Goal: Information Seeking & Learning: Learn about a topic

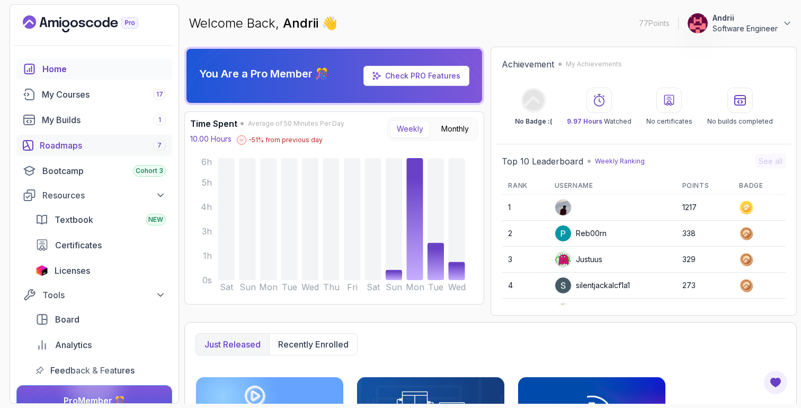
click at [138, 141] on div "Roadmaps 7" at bounding box center [103, 145] width 126 height 13
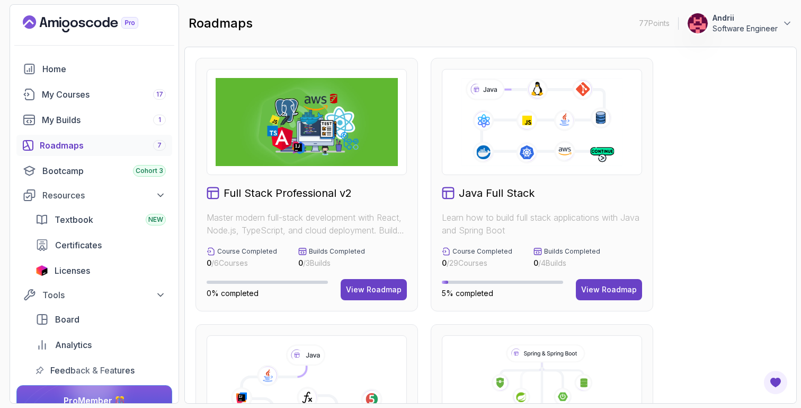
scroll to position [182, 0]
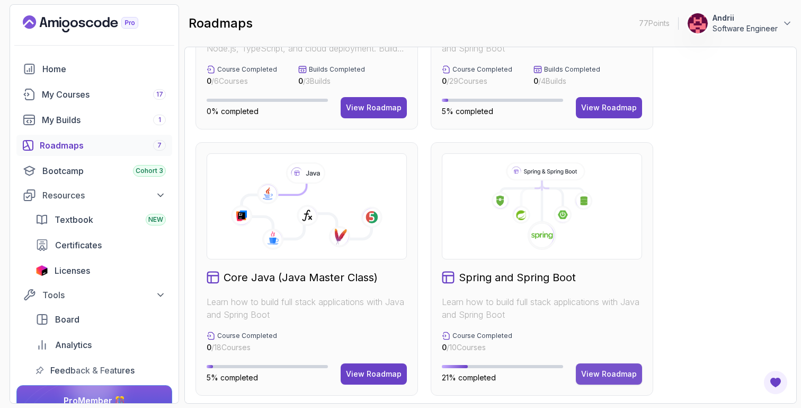
click at [615, 371] on div "View Roadmap" at bounding box center [609, 373] width 56 height 11
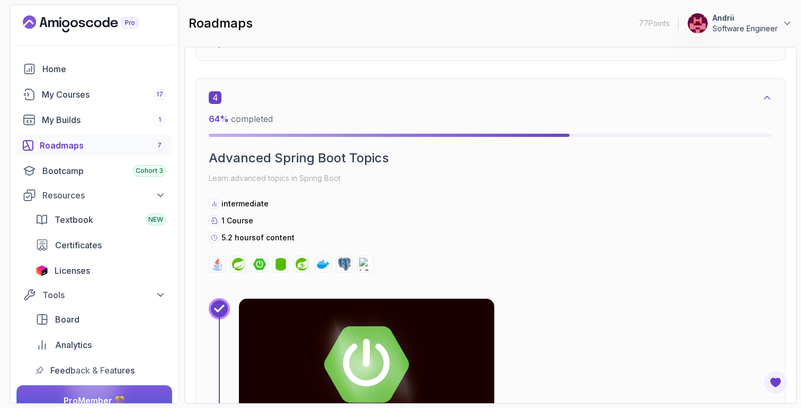
scroll to position [1721, 0]
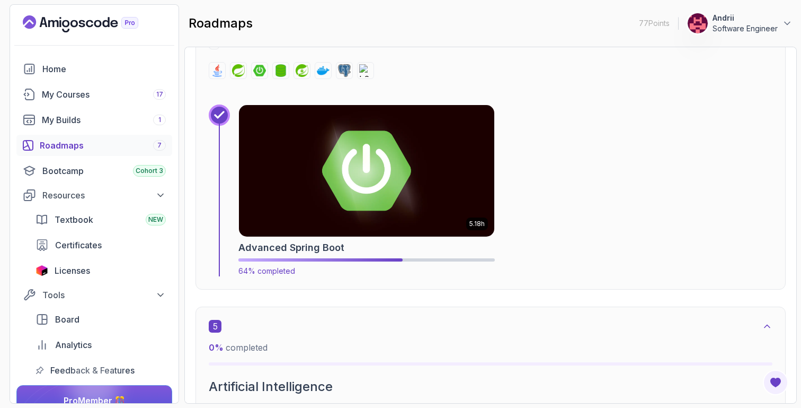
click at [405, 218] on img at bounding box center [367, 171] width 268 height 138
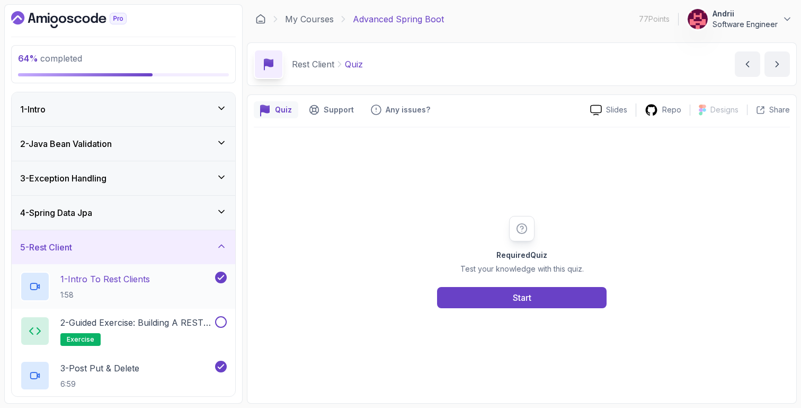
click at [150, 282] on p "1 - Intro To Rest Clients" at bounding box center [105, 278] width 90 height 13
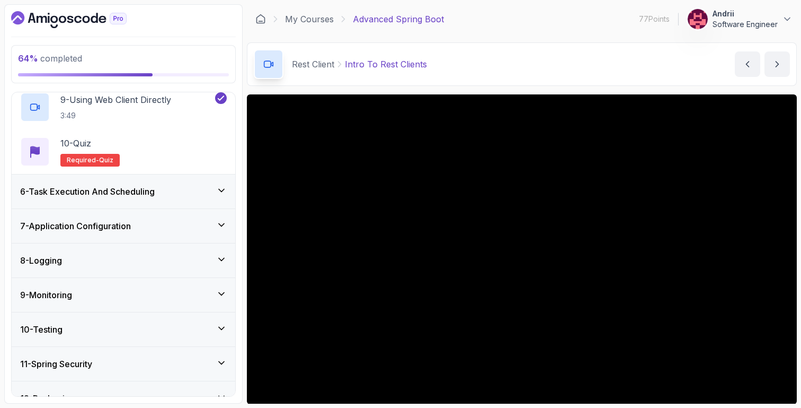
scroll to position [589, 0]
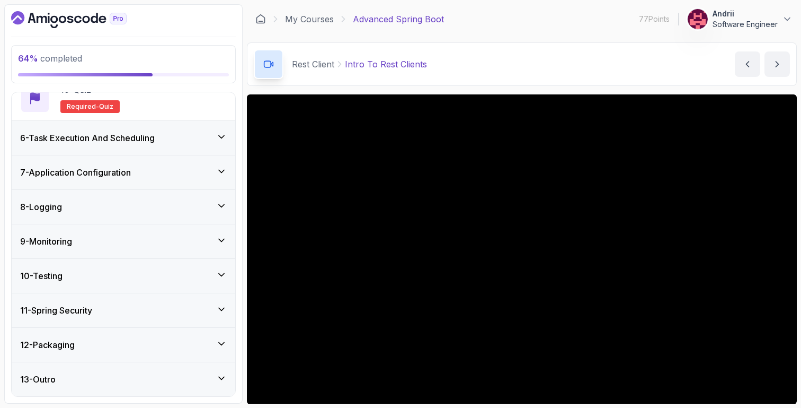
click at [133, 200] on div "8 - Logging" at bounding box center [124, 207] width 224 height 34
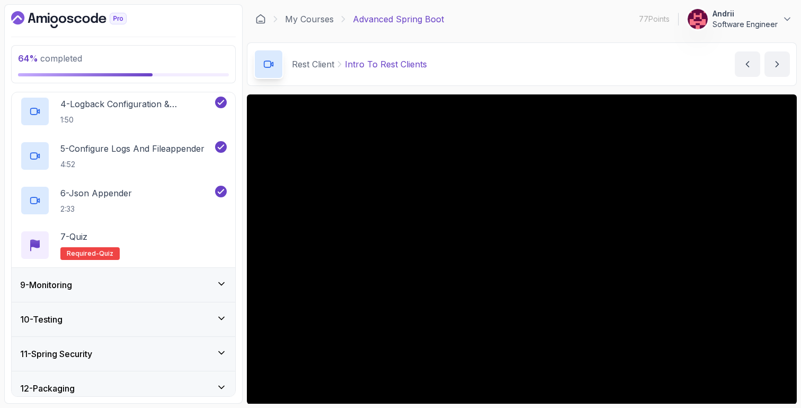
click at [122, 274] on div "9 - Monitoring" at bounding box center [124, 285] width 224 height 34
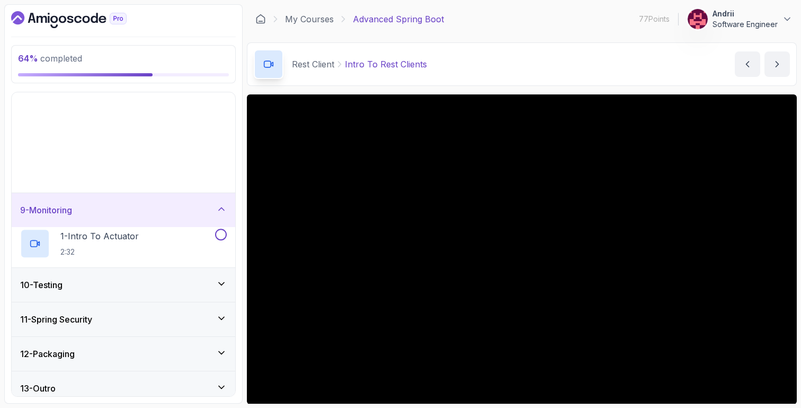
scroll to position [144, 0]
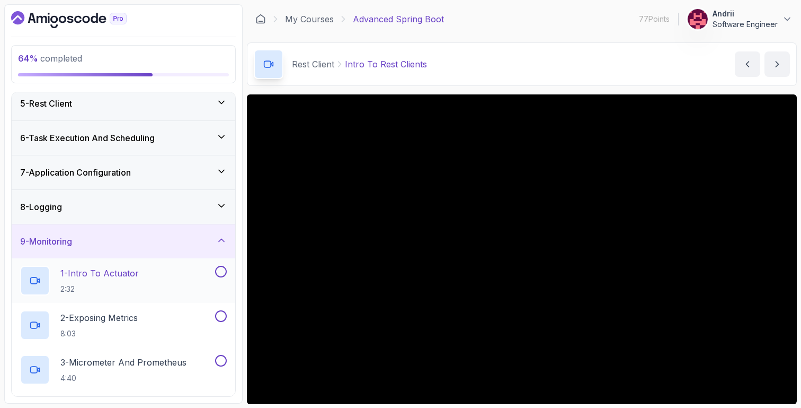
click at [118, 285] on p "2:32" at bounding box center [99, 289] width 78 height 11
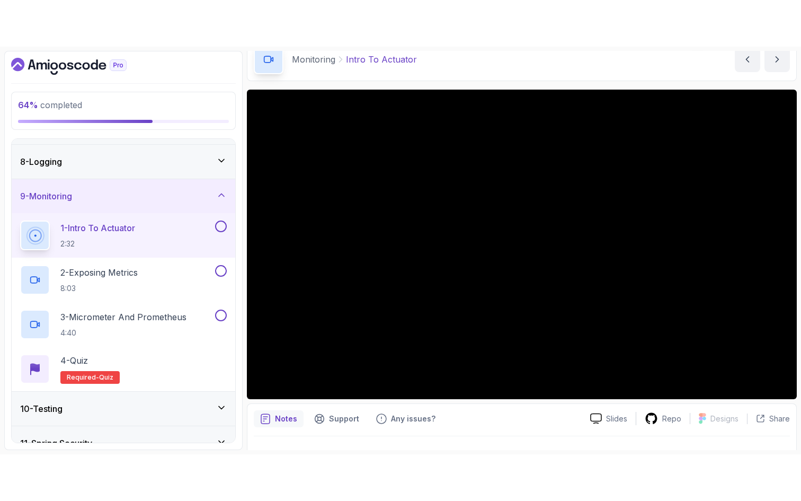
scroll to position [254, 0]
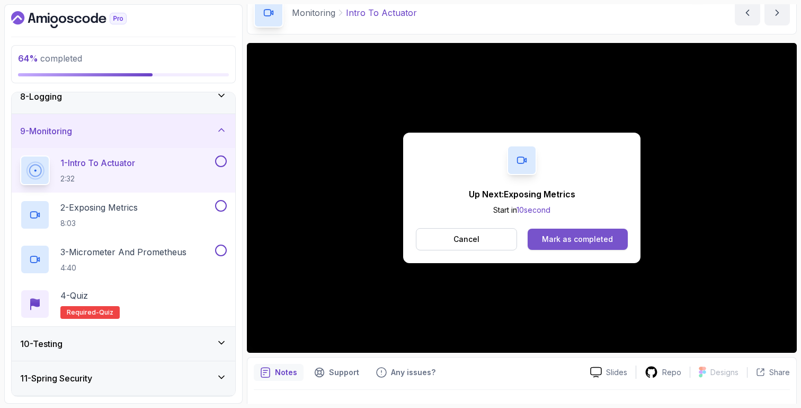
click at [568, 244] on button "Mark as completed" at bounding box center [578, 238] width 100 height 21
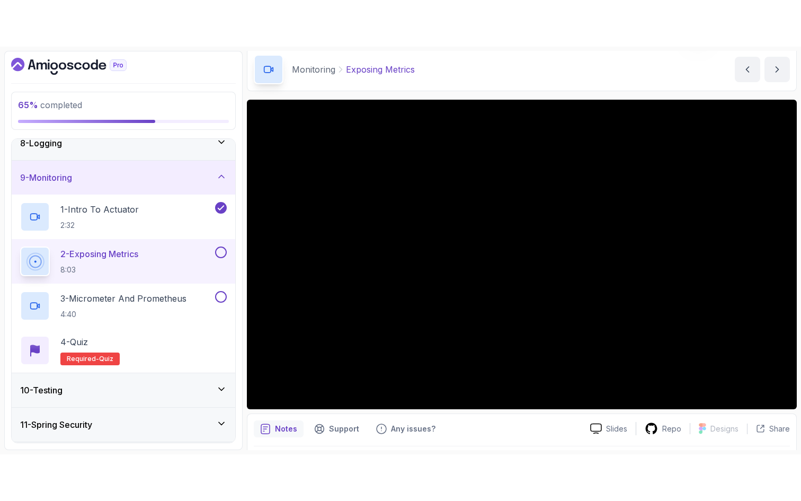
scroll to position [46, 0]
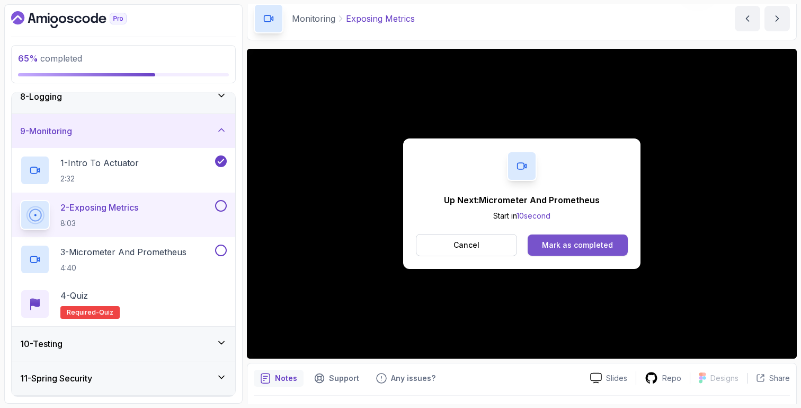
click at [587, 243] on div "Mark as completed" at bounding box center [577, 245] width 71 height 11
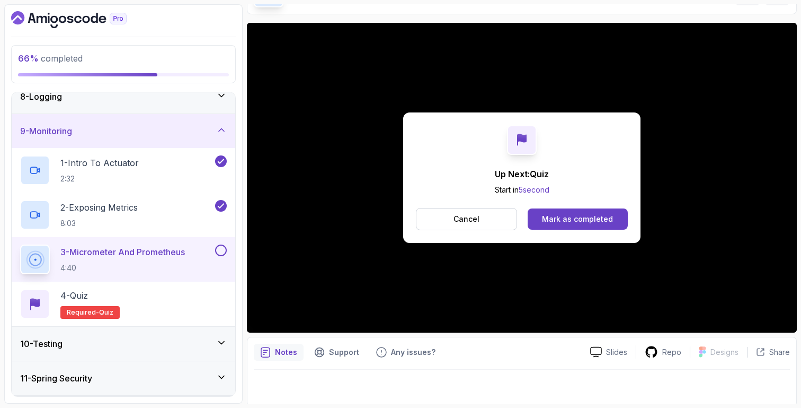
scroll to position [73, 0]
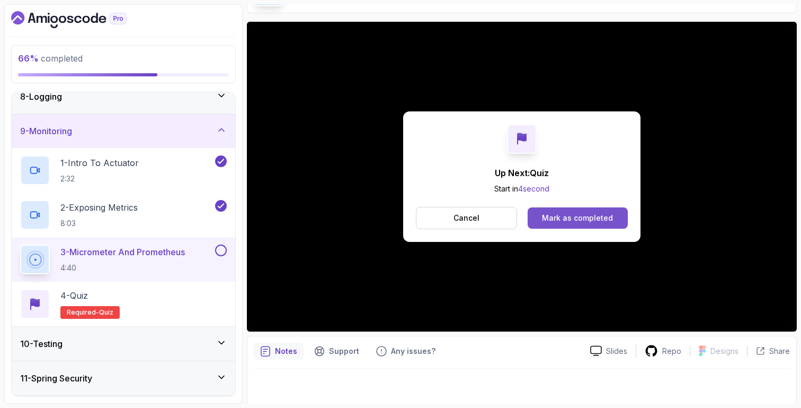
click at [557, 219] on div "Mark as completed" at bounding box center [577, 218] width 71 height 11
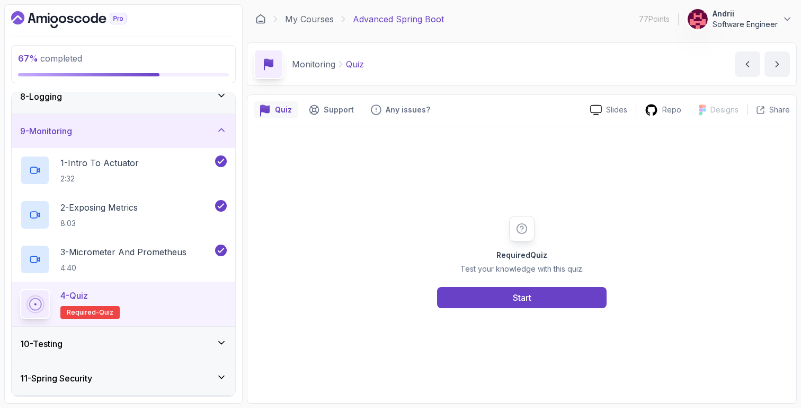
click at [149, 345] on div "10 - Testing" at bounding box center [123, 343] width 207 height 13
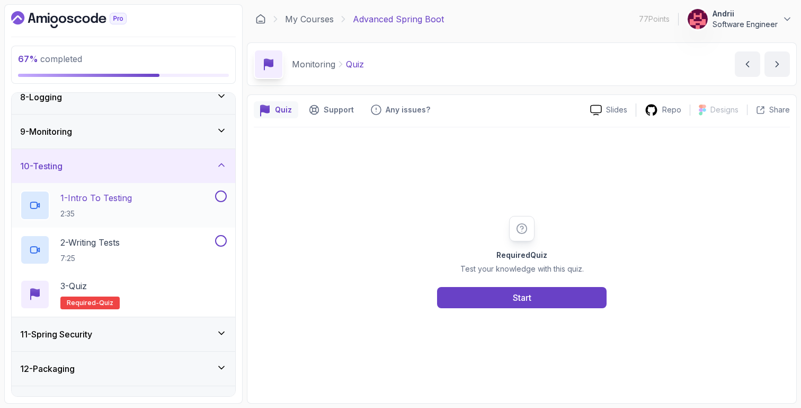
click at [131, 205] on h2 "1 - Intro To Testing 2:35" at bounding box center [96, 205] width 72 height 28
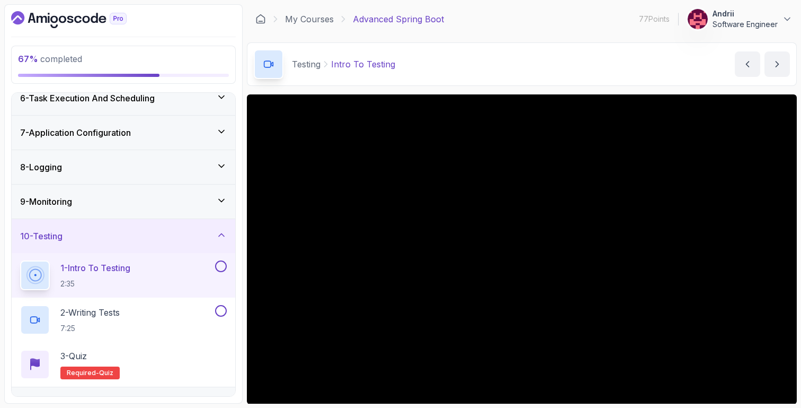
scroll to position [277, 0]
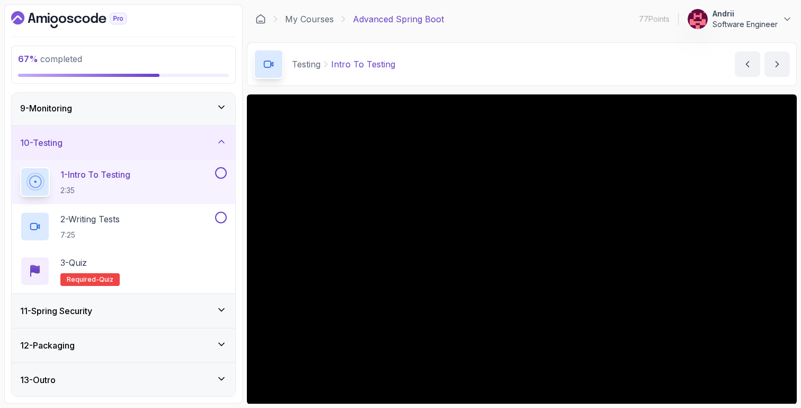
click at [525, 84] on div "Testing Intro To Testing Intro To Testing by [PERSON_NAME]" at bounding box center [522, 63] width 550 height 43
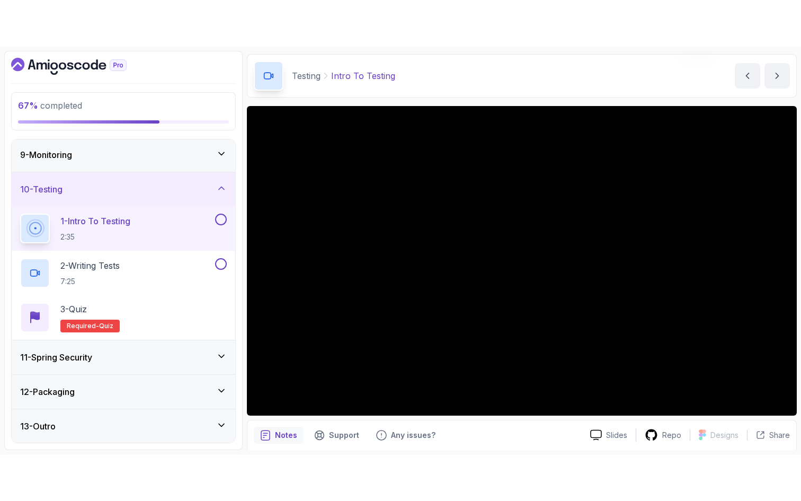
scroll to position [23, 0]
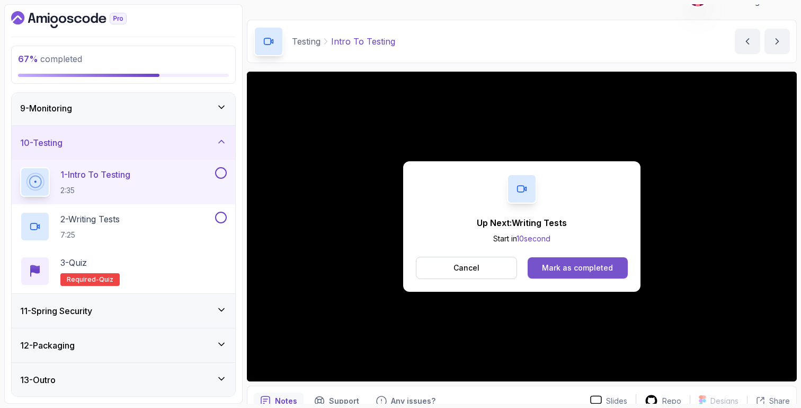
click at [582, 268] on div "Mark as completed" at bounding box center [577, 267] width 71 height 11
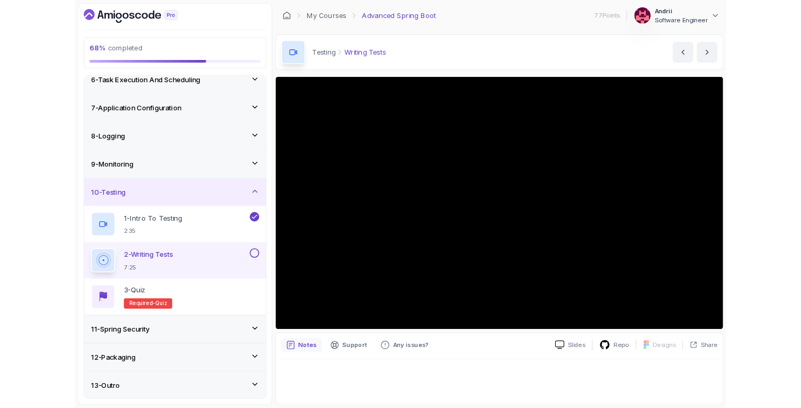
scroll to position [277, 0]
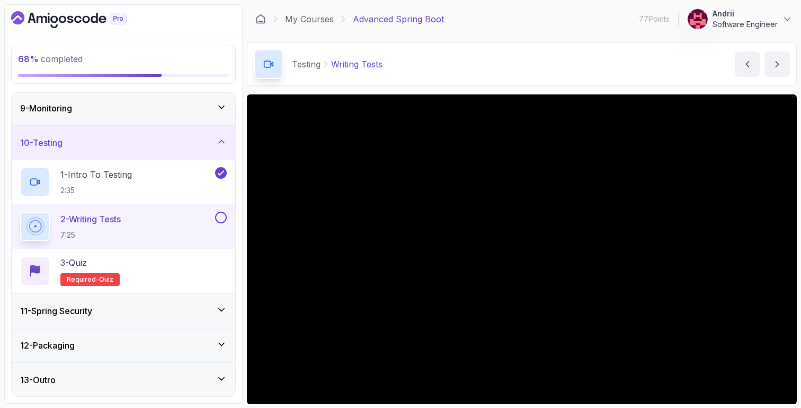
click at [169, 310] on div "11 - Spring Security" at bounding box center [123, 310] width 207 height 13
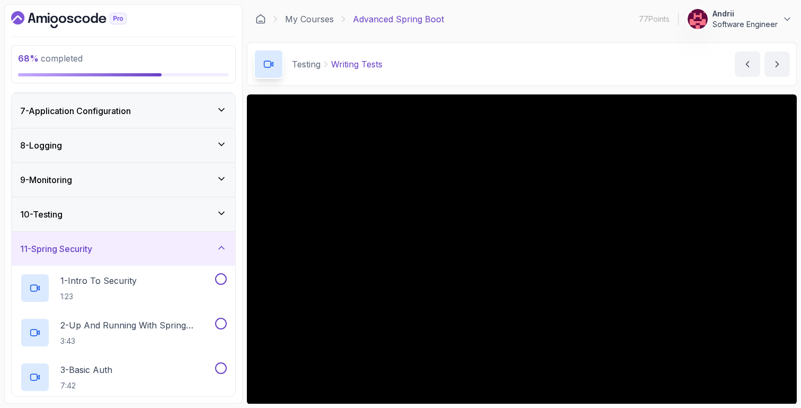
scroll to position [223, 0]
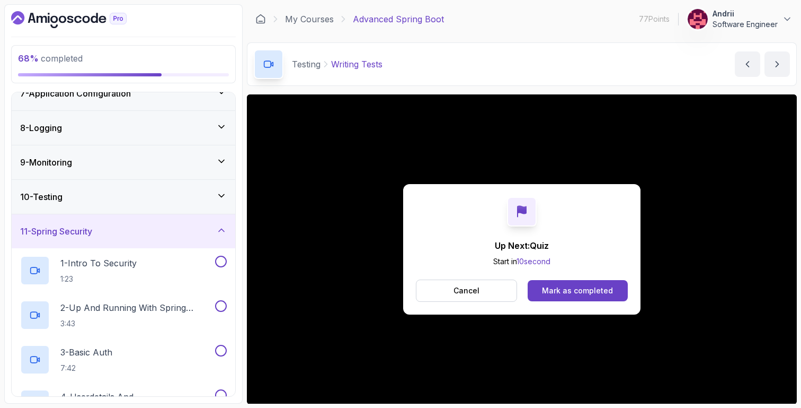
click at [556, 302] on div "Up Next: Quiz Start in 10 second Cancel Mark as completed" at bounding box center [521, 249] width 237 height 130
click at [560, 297] on button "Mark as completed" at bounding box center [578, 290] width 100 height 21
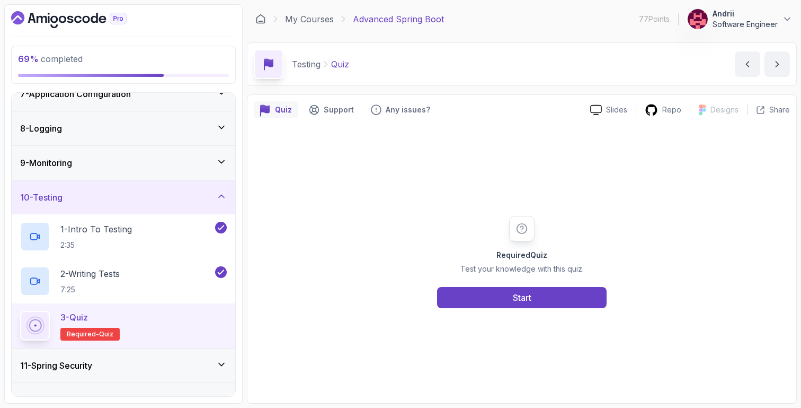
click at [163, 359] on div "11 - Spring Security" at bounding box center [123, 365] width 207 height 13
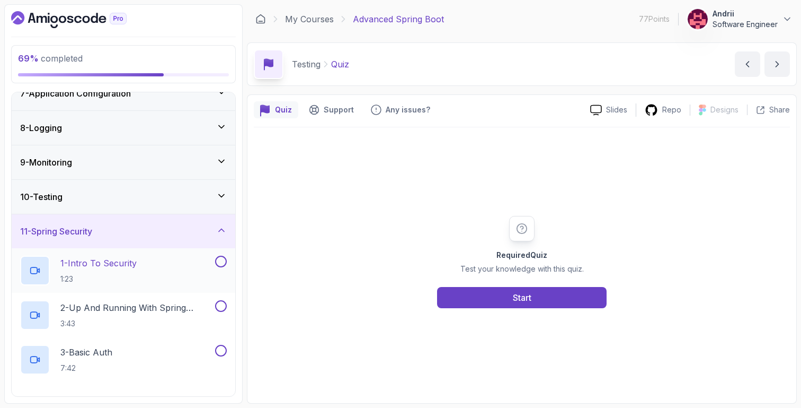
click at [136, 262] on p "1 - Intro To Security" at bounding box center [98, 262] width 76 height 13
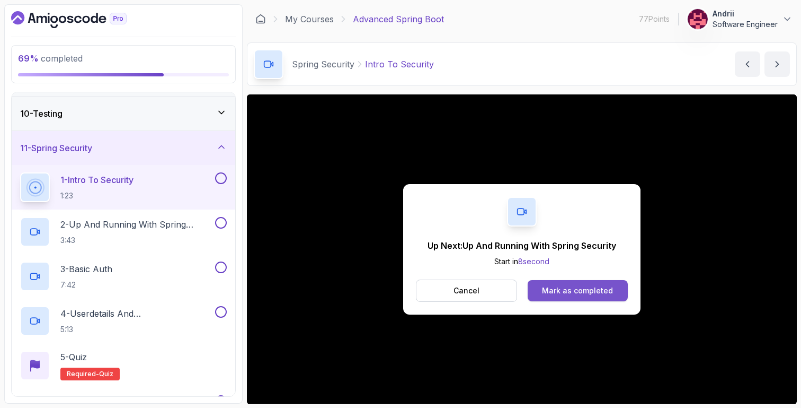
click at [601, 285] on div "Mark as completed" at bounding box center [577, 290] width 71 height 11
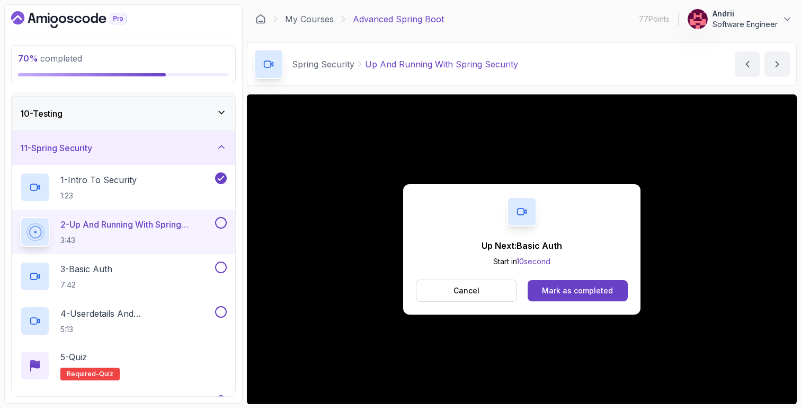
click at [608, 306] on div "Up Next: Basic Auth Start in 10 second Cancel Mark as completed" at bounding box center [521, 249] width 237 height 130
click at [608, 300] on button "Mark as completed" at bounding box center [578, 290] width 100 height 21
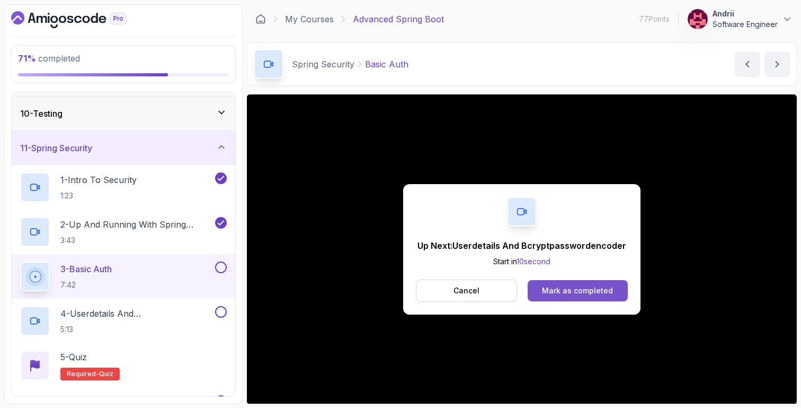
click at [576, 289] on div "Mark as completed" at bounding box center [577, 290] width 71 height 11
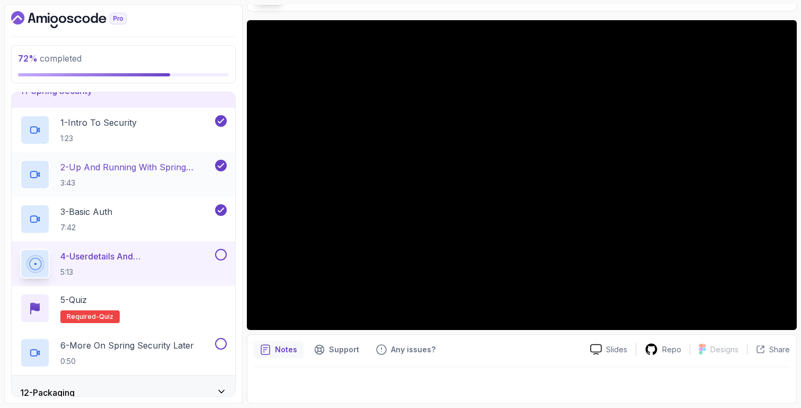
scroll to position [411, 0]
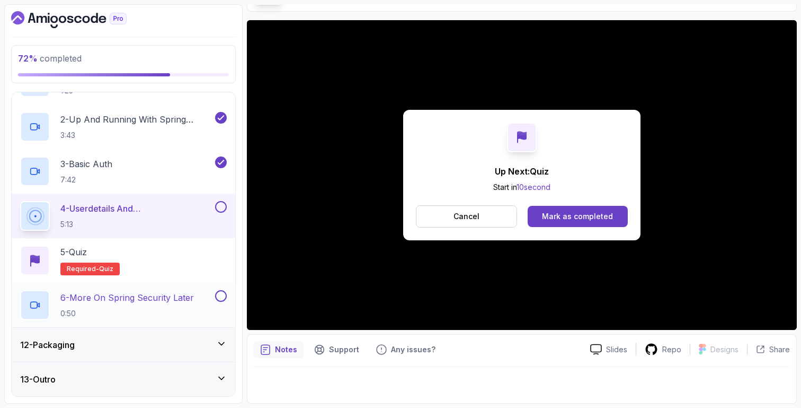
click at [161, 299] on p "6 - More On Spring Security Later" at bounding box center [127, 297] width 134 height 13
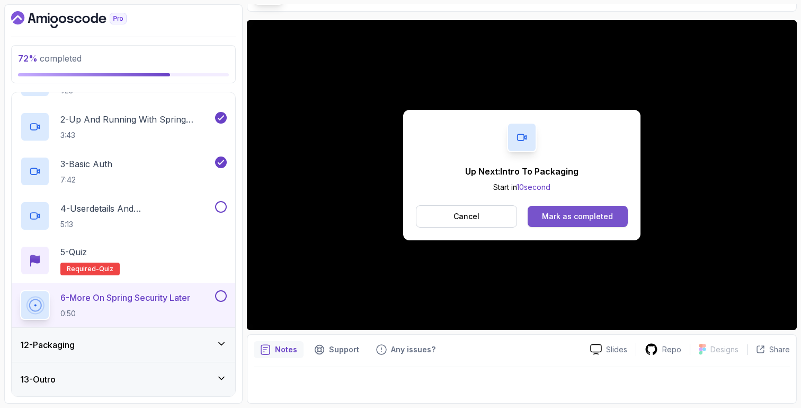
click at [562, 211] on div "Mark as completed" at bounding box center [577, 216] width 71 height 11
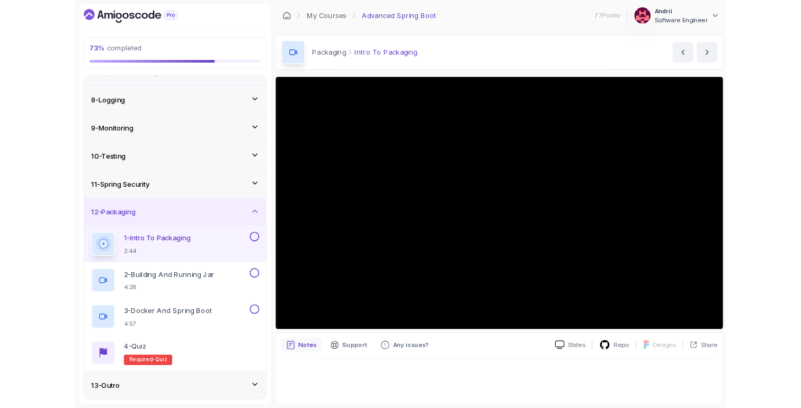
scroll to position [322, 0]
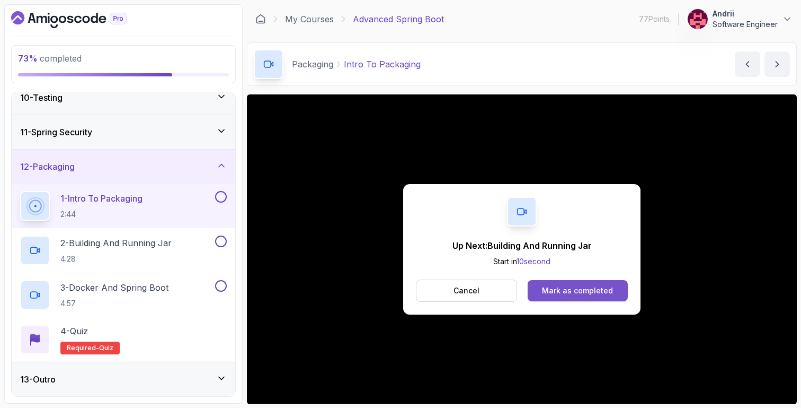
click at [586, 288] on div "Mark as completed" at bounding box center [577, 290] width 71 height 11
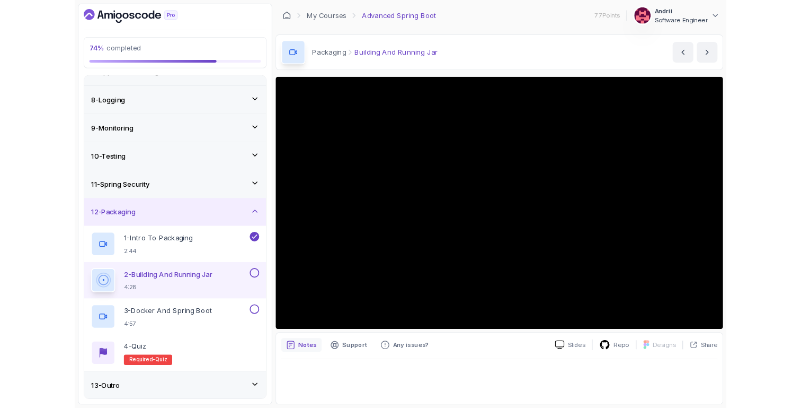
scroll to position [322, 0]
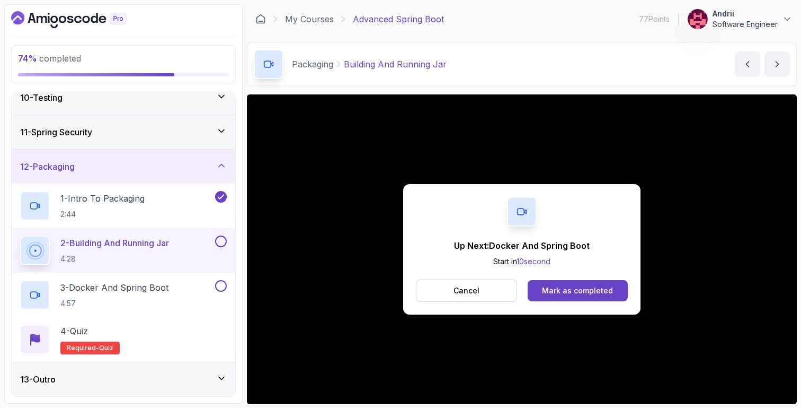
click at [565, 302] on div "Up Next: Docker And Spring Boot Start in 10 second Cancel Mark as completed" at bounding box center [521, 249] width 237 height 130
click at [565, 295] on div "Mark as completed" at bounding box center [577, 290] width 71 height 11
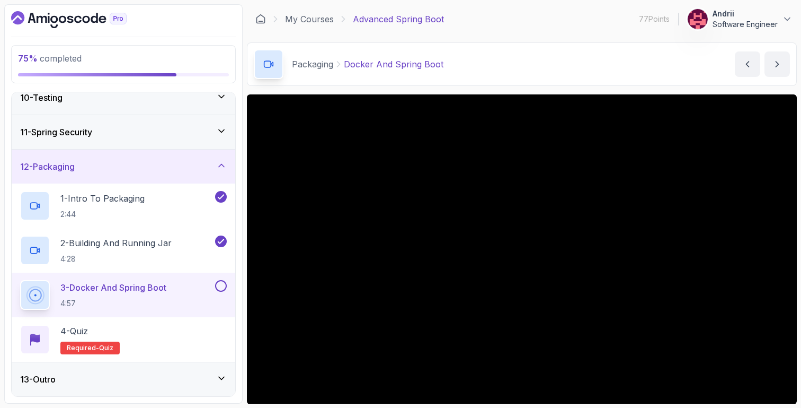
click at [197, 381] on div "13 - Outro" at bounding box center [123, 379] width 207 height 13
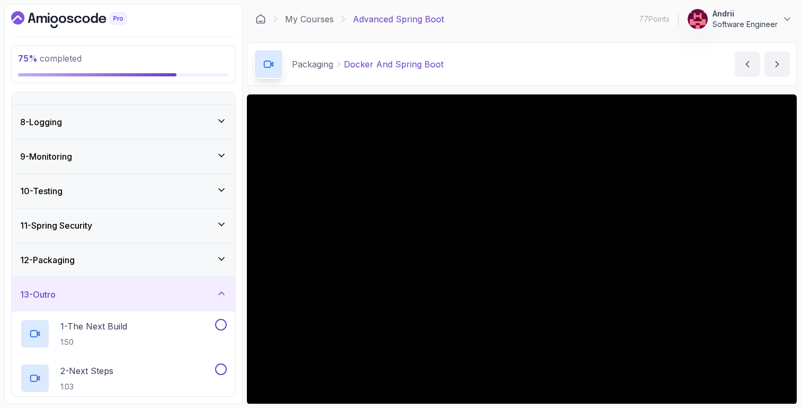
scroll to position [322, 0]
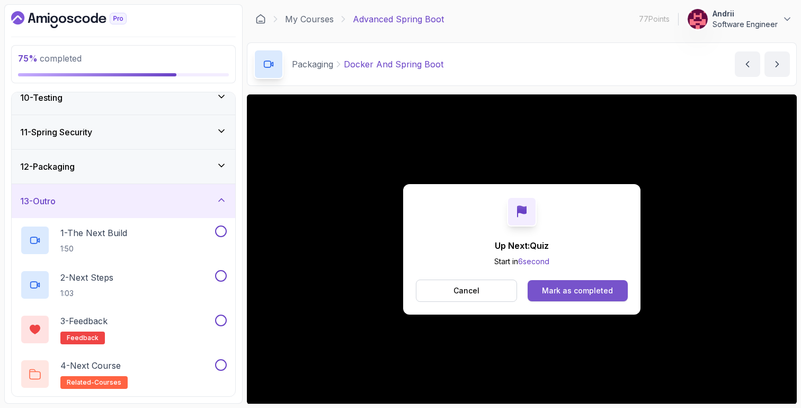
click at [566, 296] on button "Mark as completed" at bounding box center [578, 290] width 100 height 21
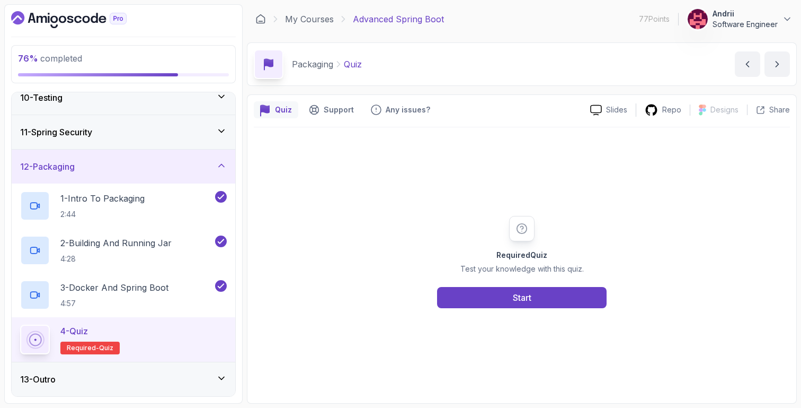
click at [198, 382] on div "13 - Outro" at bounding box center [123, 379] width 207 height 13
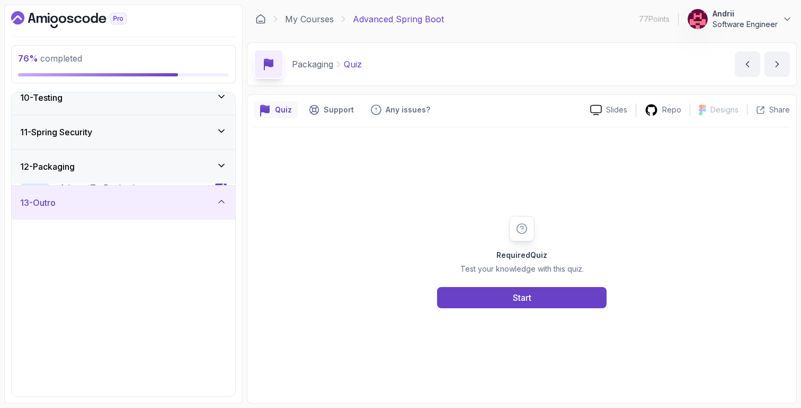
scroll to position [322, 0]
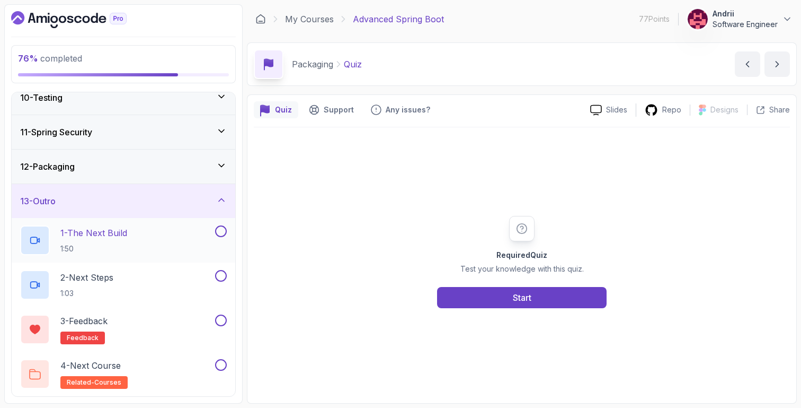
click at [164, 247] on div "1 - The Next Build 1:50" at bounding box center [116, 240] width 193 height 30
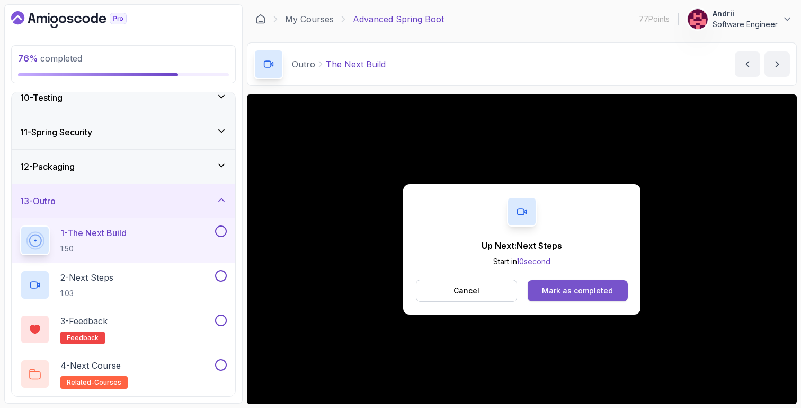
click at [614, 292] on button "Mark as completed" at bounding box center [578, 290] width 100 height 21
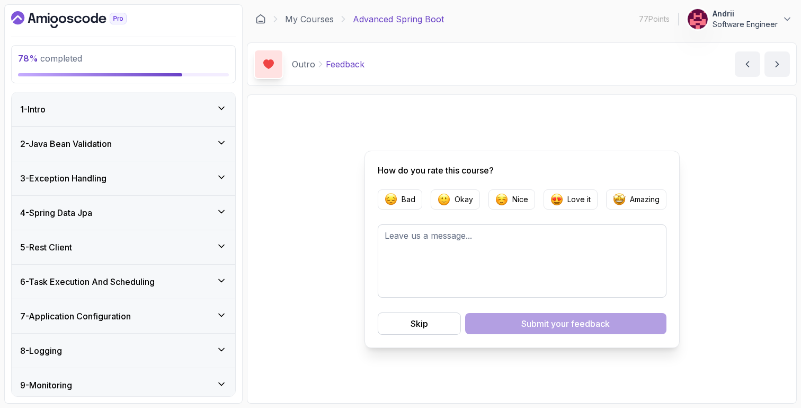
scroll to position [322, 0]
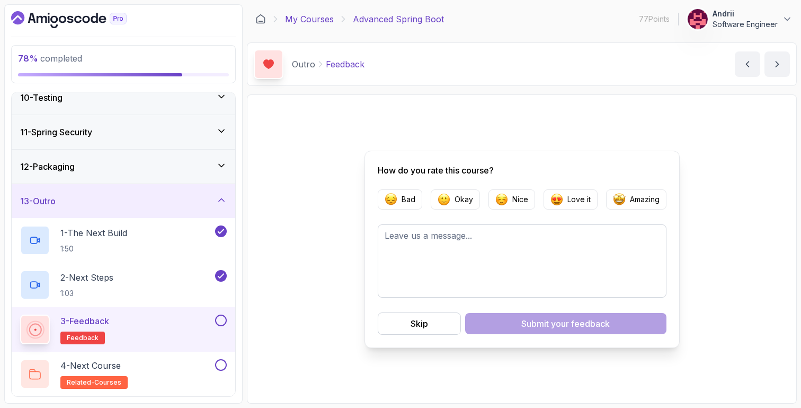
click at [329, 21] on link "My Courses" at bounding box center [309, 19] width 49 height 13
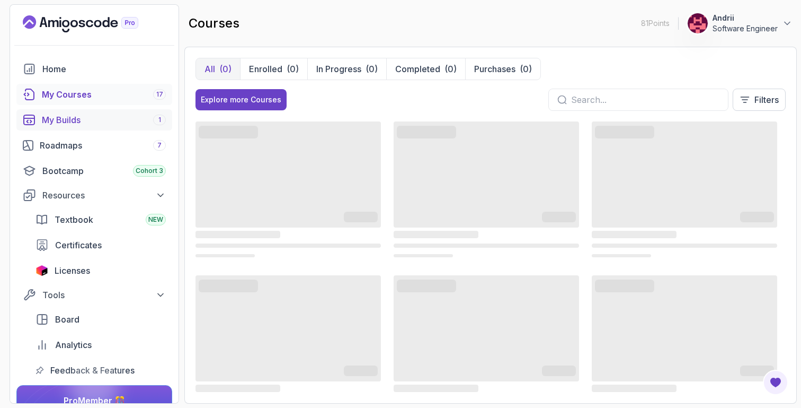
click at [107, 126] on div "My Builds 1" at bounding box center [104, 119] width 124 height 13
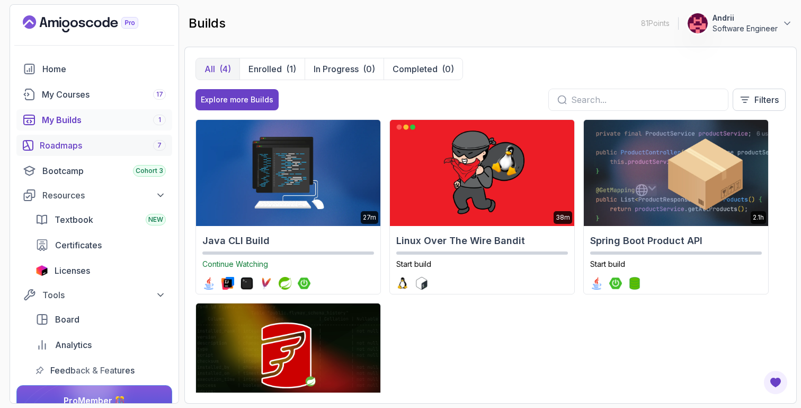
click at [81, 151] on div "Roadmaps 7" at bounding box center [103, 145] width 126 height 13
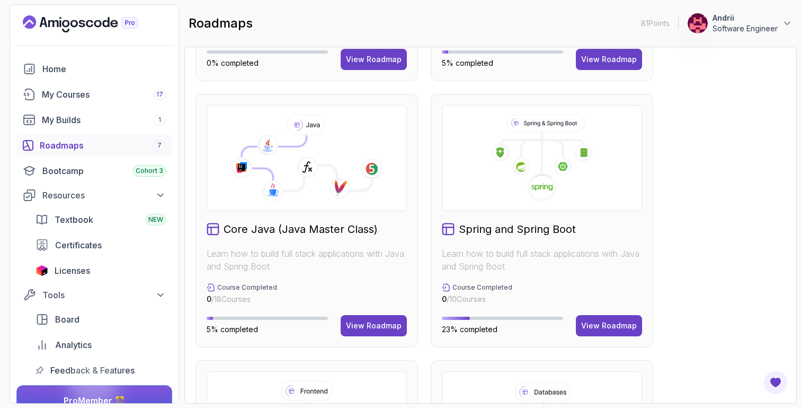
scroll to position [253, 0]
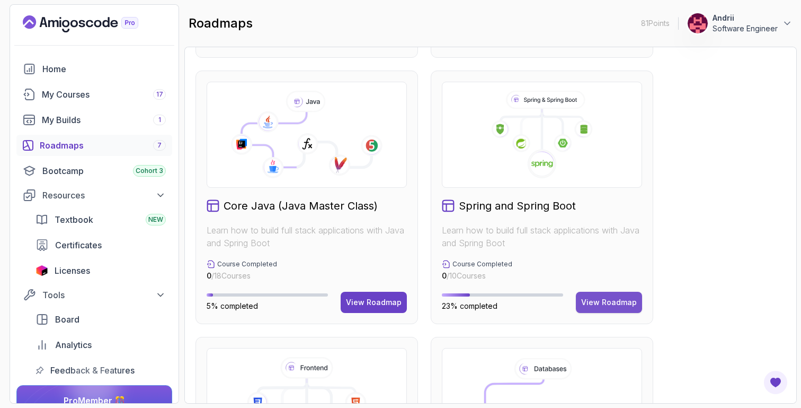
click at [635, 295] on button "View Roadmap" at bounding box center [609, 301] width 66 height 21
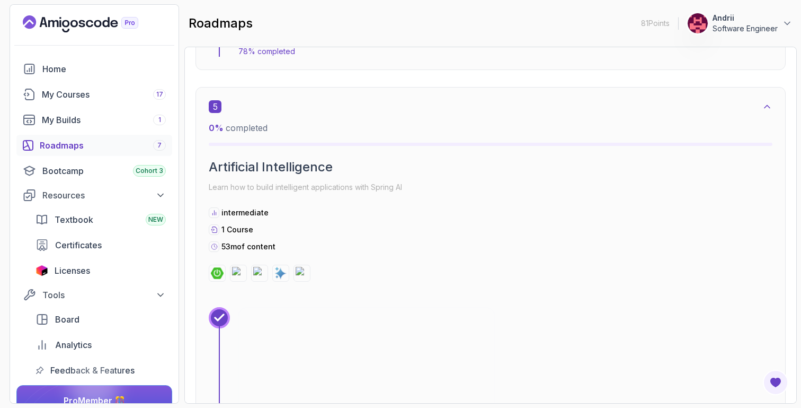
scroll to position [2047, 0]
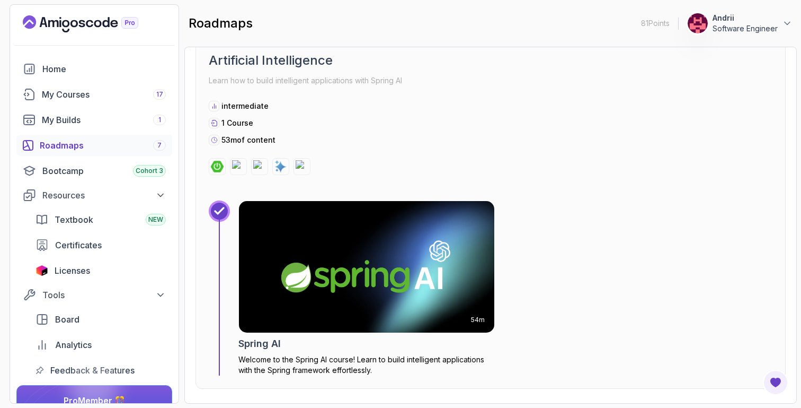
click at [323, 233] on img at bounding box center [367, 267] width 268 height 138
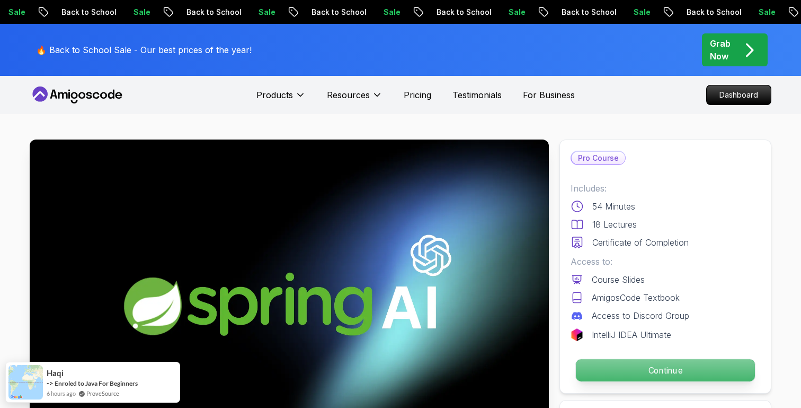
click at [635, 365] on p "Continue" at bounding box center [665, 370] width 179 height 22
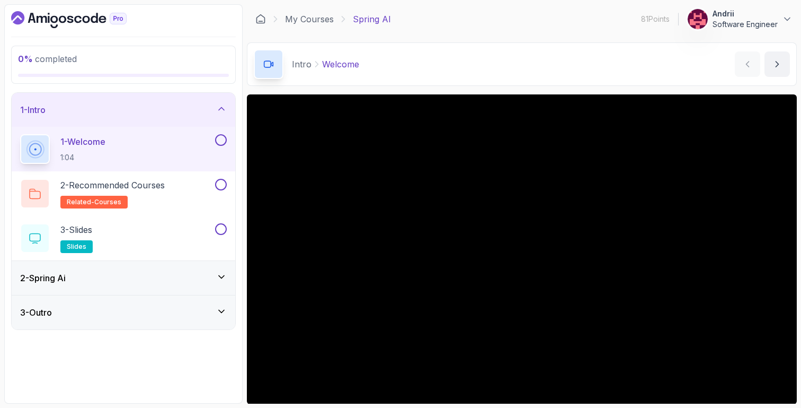
click at [171, 281] on div "2 - Spring Ai" at bounding box center [123, 277] width 207 height 13
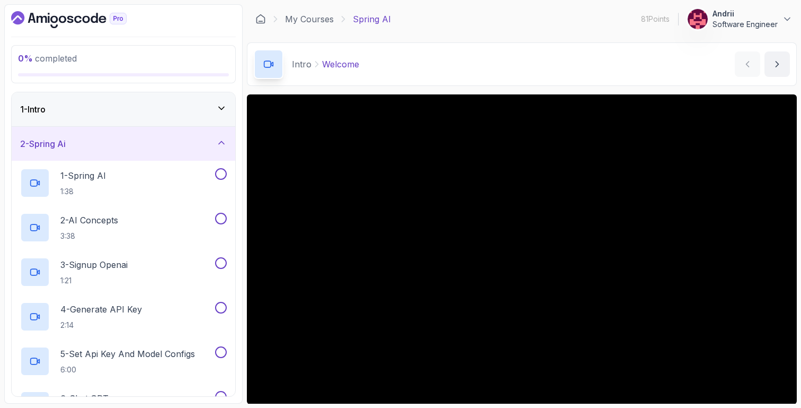
click at [202, 148] on div "2 - Spring Ai" at bounding box center [123, 143] width 207 height 13
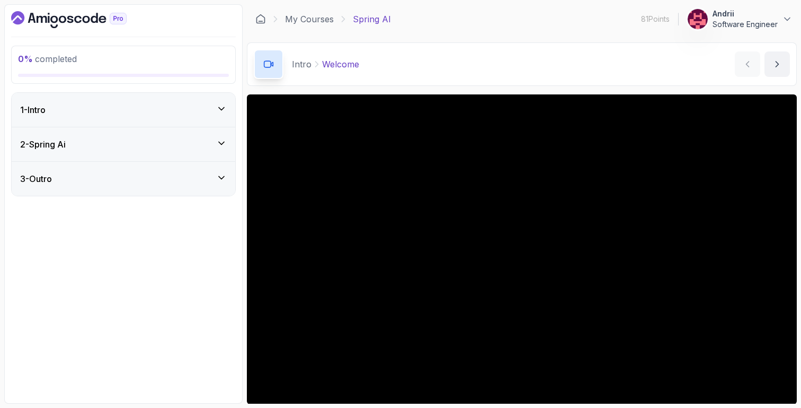
click at [202, 111] on div "1 - Intro" at bounding box center [123, 109] width 207 height 13
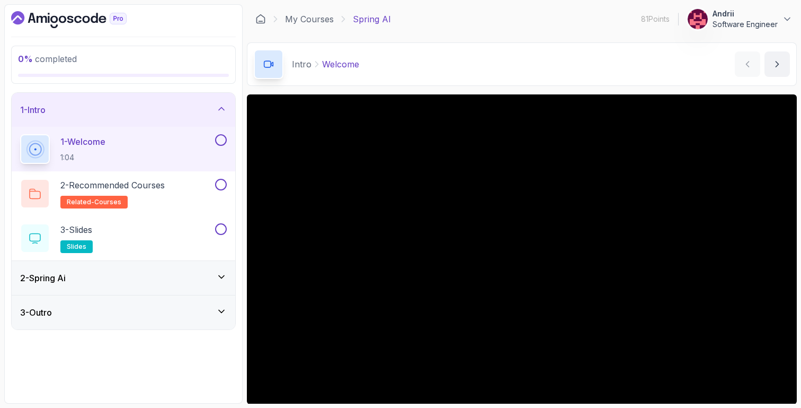
click at [201, 321] on div "3 - Outro" at bounding box center [124, 312] width 224 height 34
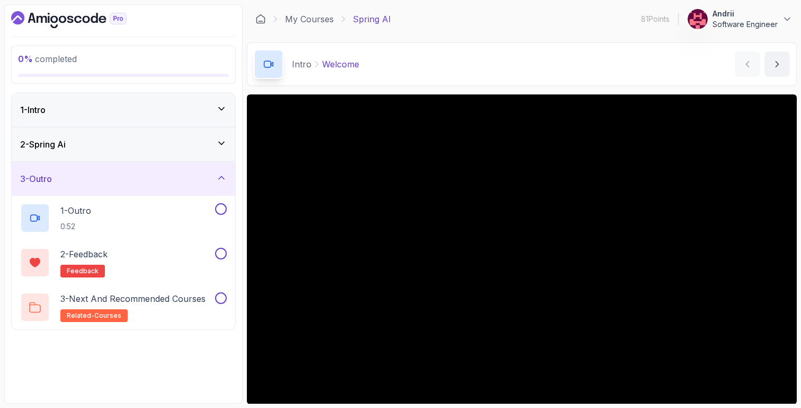
click at [197, 116] on div "1 - Intro" at bounding box center [124, 110] width 224 height 34
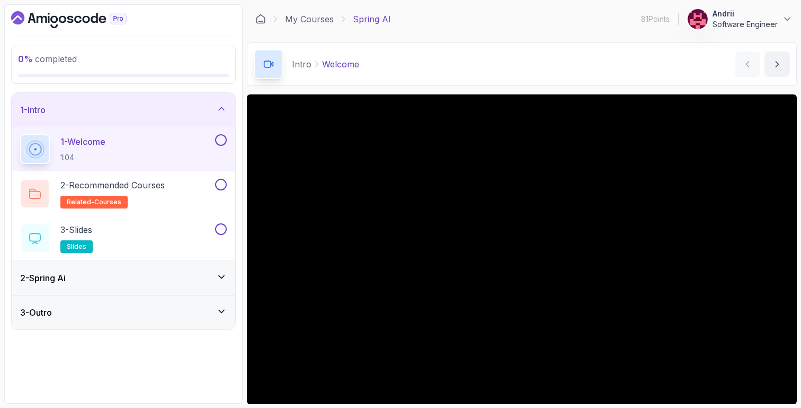
scroll to position [13, 0]
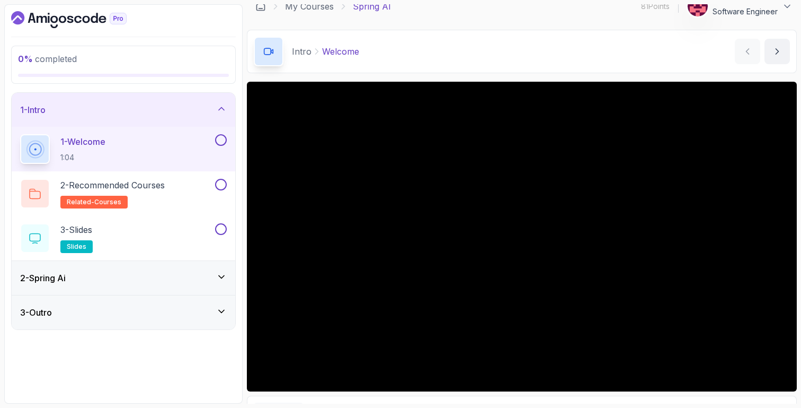
click at [446, 57] on div "Intro Welcome Welcome by [PERSON_NAME]" at bounding box center [522, 51] width 550 height 43
click at [140, 275] on div "2 - Spring Ai" at bounding box center [123, 277] width 207 height 13
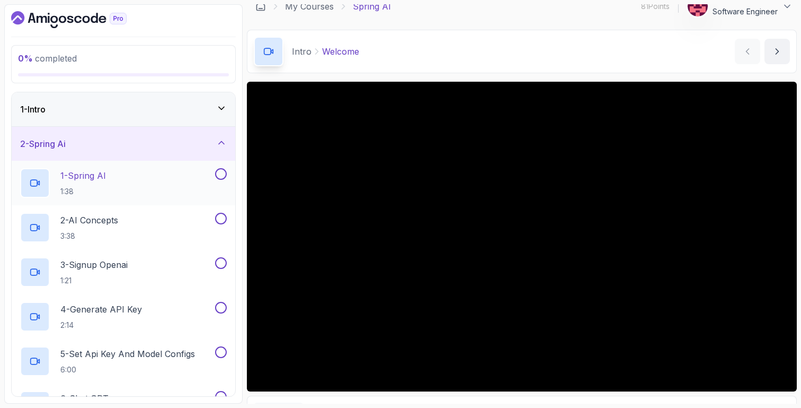
click at [136, 175] on div "1 - Spring AI 1:38" at bounding box center [116, 183] width 193 height 30
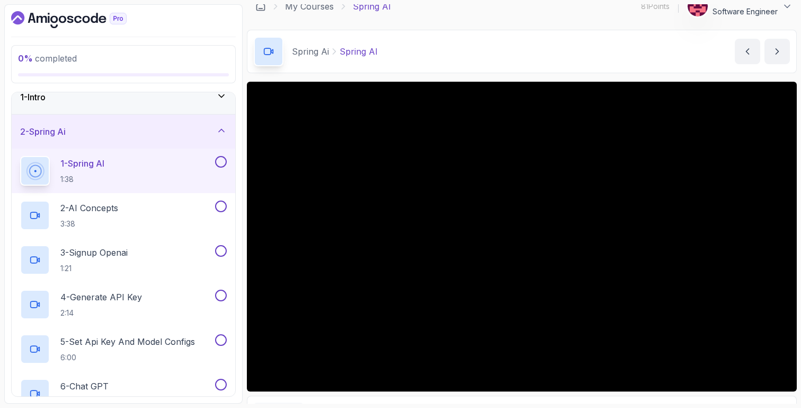
scroll to position [333, 0]
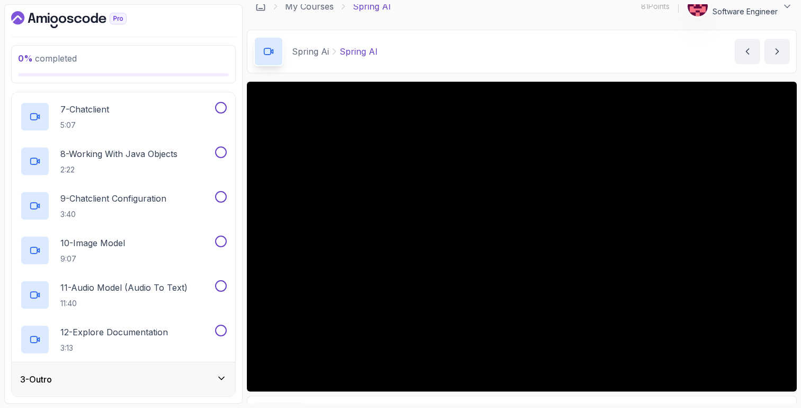
click at [128, 371] on div "3 - Outro" at bounding box center [124, 379] width 224 height 34
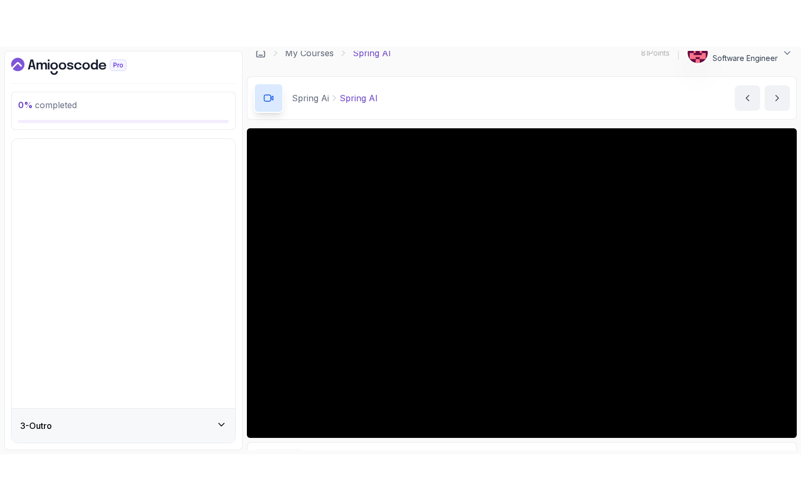
scroll to position [0, 0]
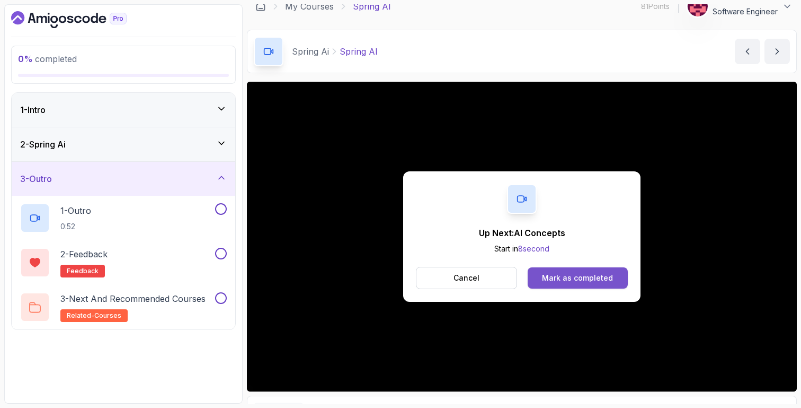
click at [601, 285] on button "Mark as completed" at bounding box center [578, 277] width 100 height 21
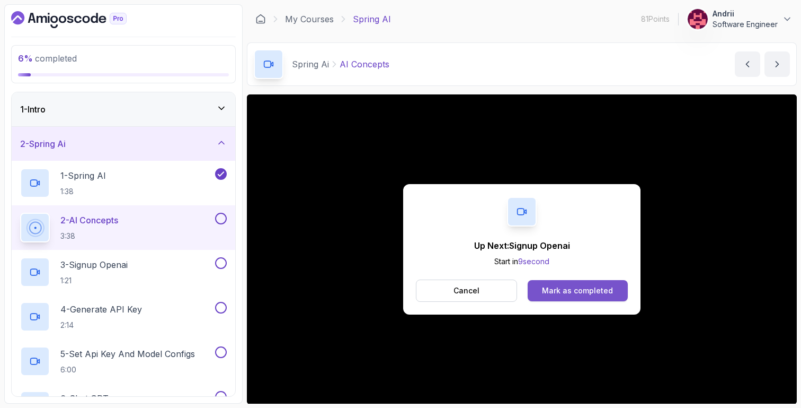
click at [557, 282] on button "Mark as completed" at bounding box center [578, 290] width 100 height 21
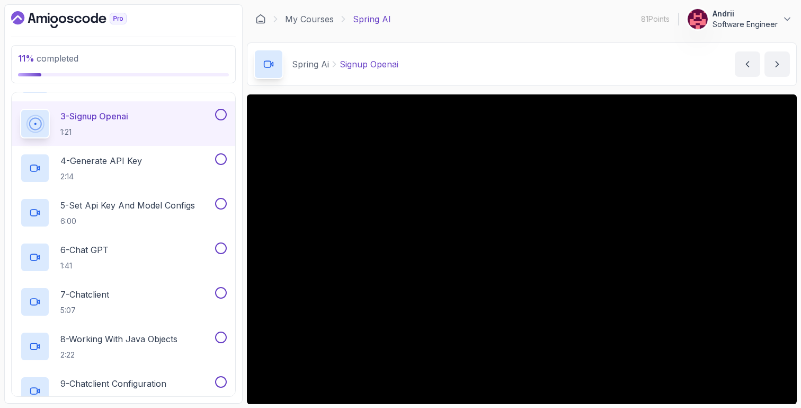
scroll to position [8, 0]
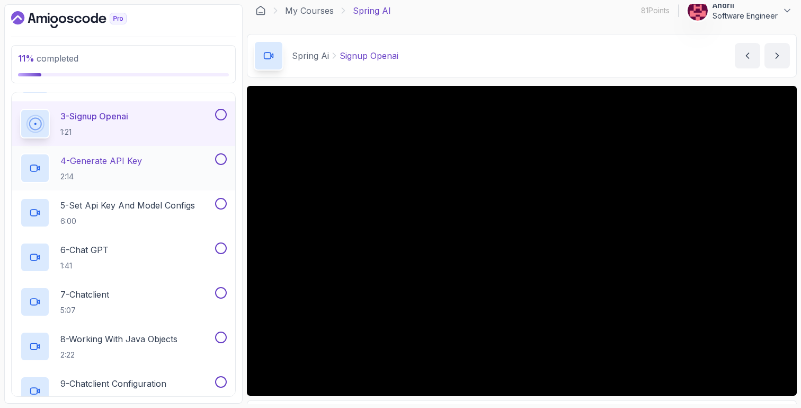
click at [178, 183] on div "4 - Generate API Key 2:14" at bounding box center [124, 168] width 224 height 45
click at [112, 166] on p "4 - Generate API Key" at bounding box center [101, 160] width 82 height 13
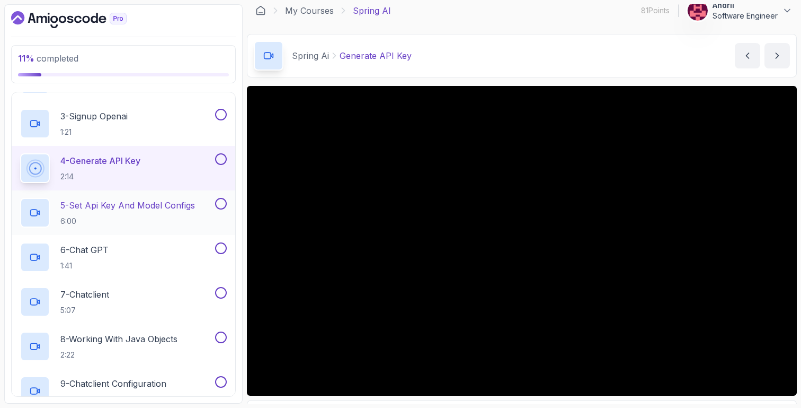
click at [136, 205] on p "5 - Set Api Key And Model Configs" at bounding box center [127, 205] width 135 height 13
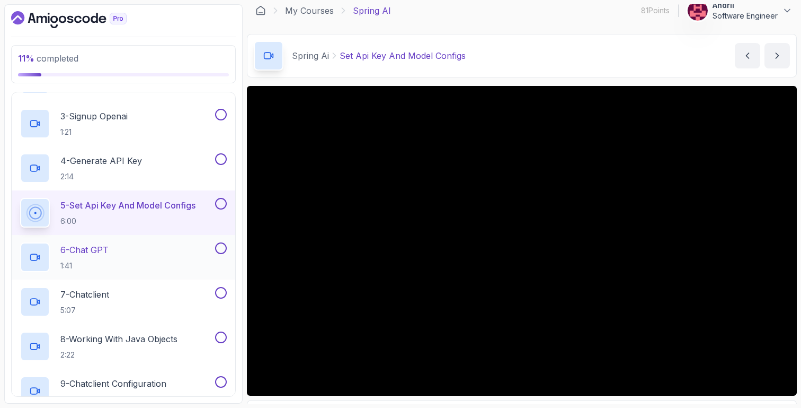
click at [144, 253] on div "6 - Chat GPT 1:41" at bounding box center [116, 257] width 193 height 30
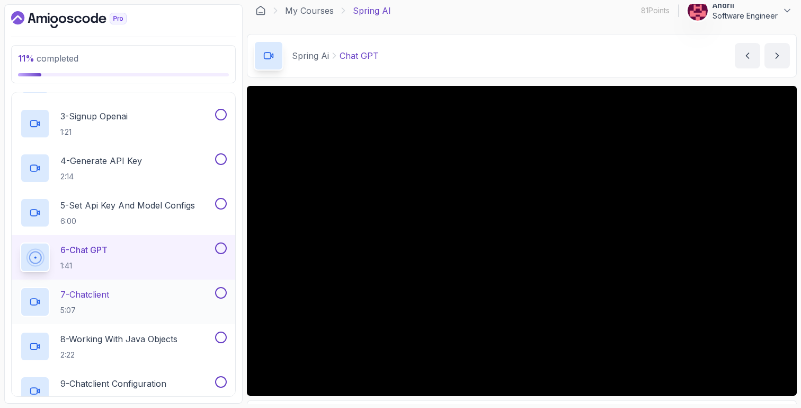
click at [139, 307] on div "7 - Chatclient 5:07" at bounding box center [116, 302] width 193 height 30
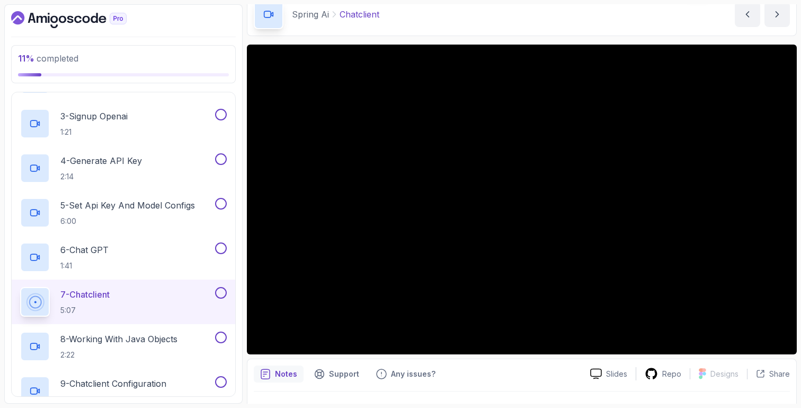
scroll to position [52, 0]
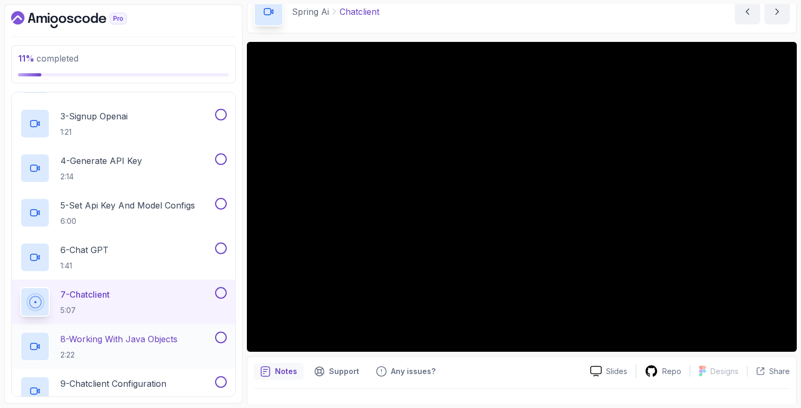
click at [155, 341] on p "8 - Working With Java Objects" at bounding box center [118, 338] width 117 height 13
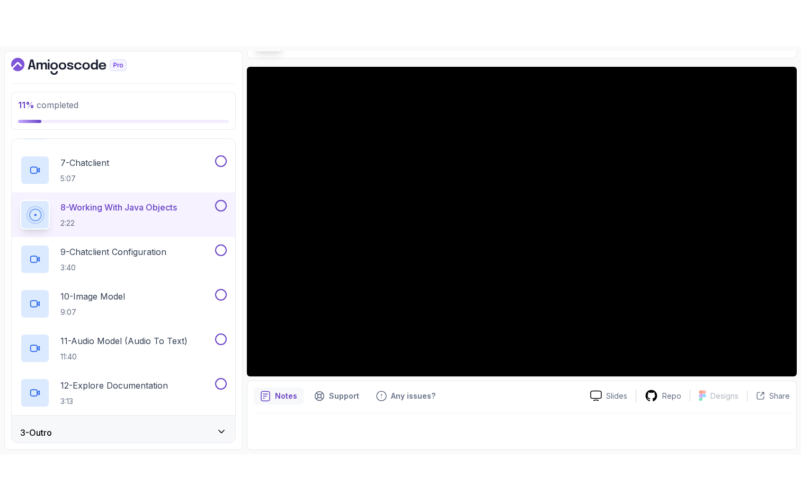
scroll to position [333, 0]
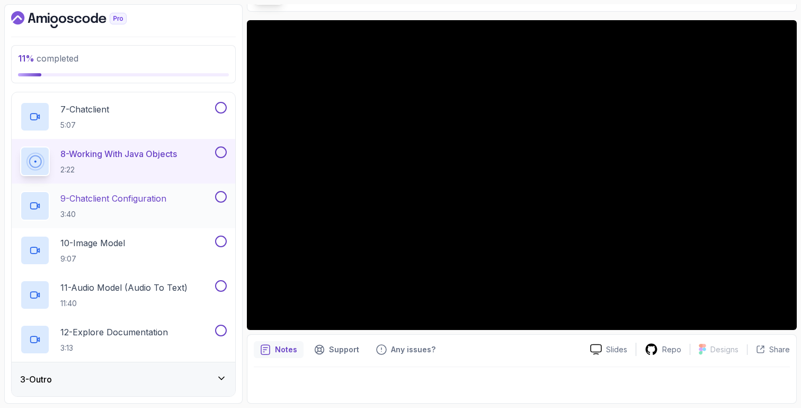
click at [163, 204] on p "9 - Chatclient Configuration" at bounding box center [113, 198] width 106 height 13
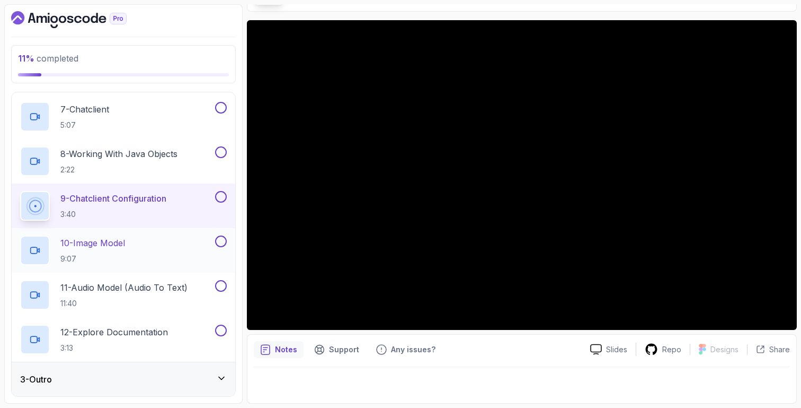
click at [209, 250] on div "10 - Image Model 9:07" at bounding box center [116, 250] width 193 height 30
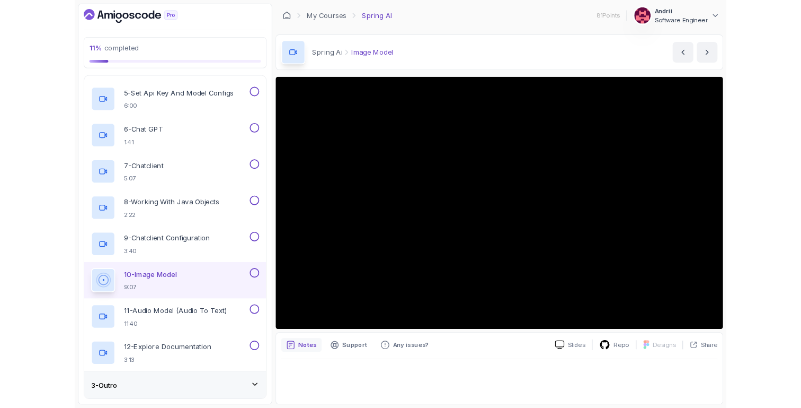
scroll to position [333, 0]
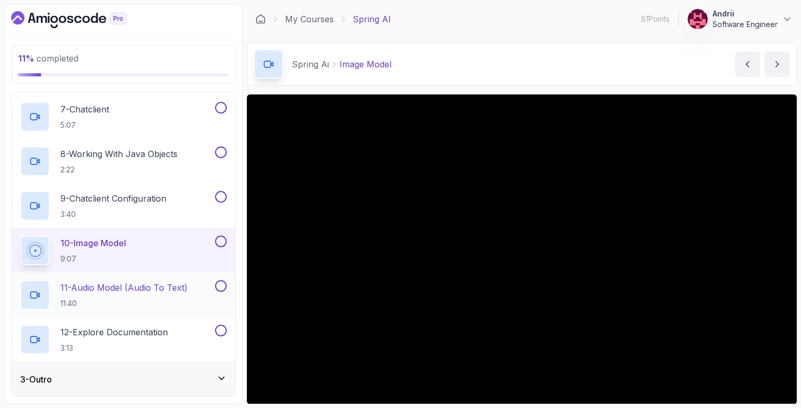
click at [140, 281] on p "11 - Audio Model (Audio To Text)" at bounding box center [123, 287] width 127 height 13
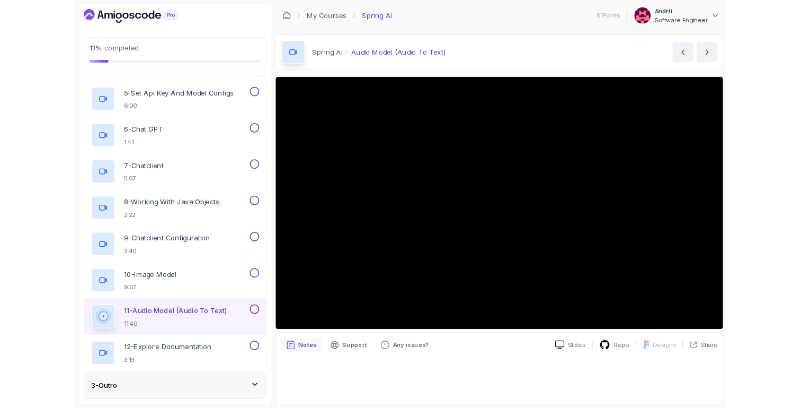
scroll to position [333, 0]
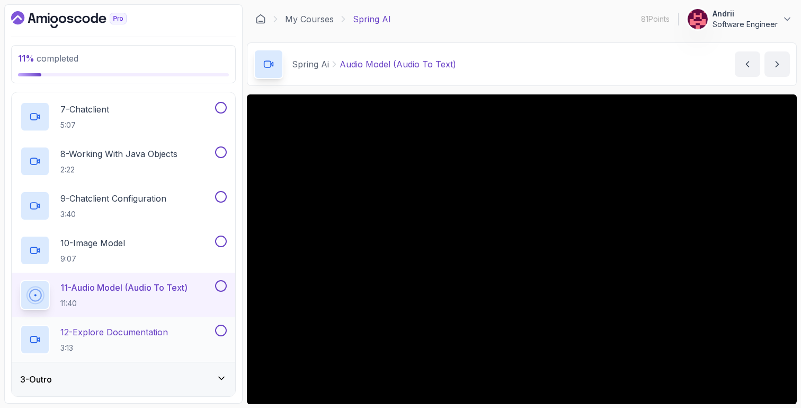
click at [148, 329] on p "12 - Explore Documentation" at bounding box center [114, 331] width 108 height 13
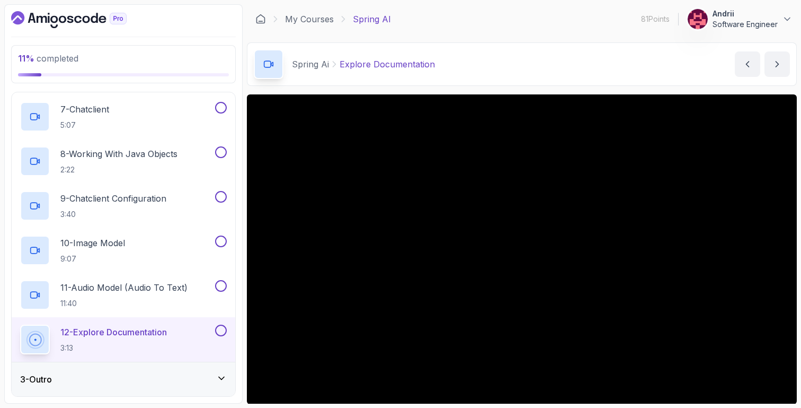
click at [168, 373] on div "3 - Outro" at bounding box center [123, 379] width 207 height 13
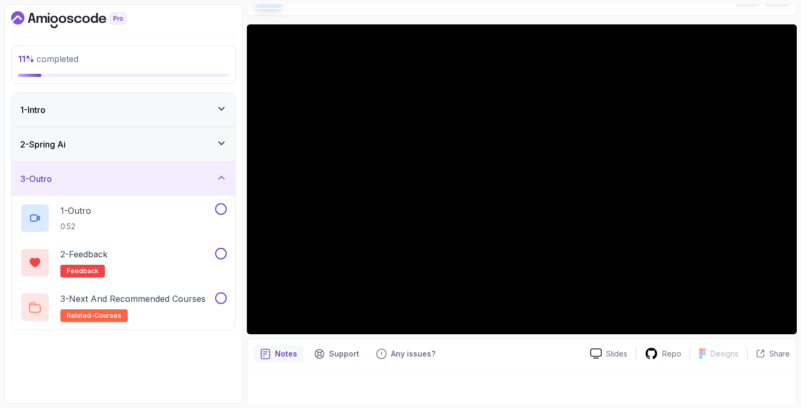
scroll to position [74, 0]
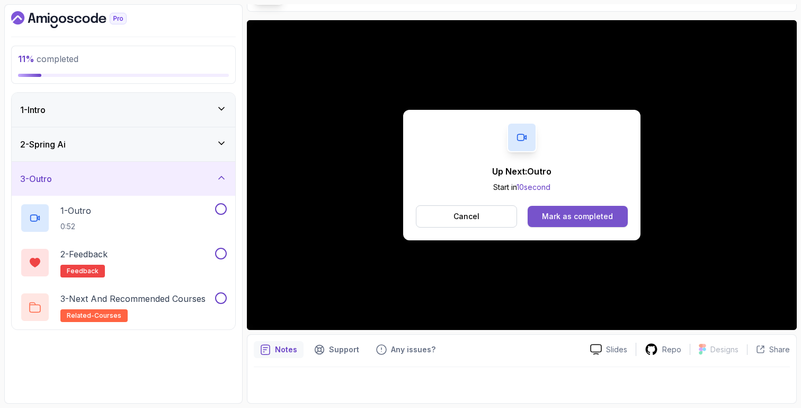
click at [615, 215] on button "Mark as completed" at bounding box center [578, 216] width 100 height 21
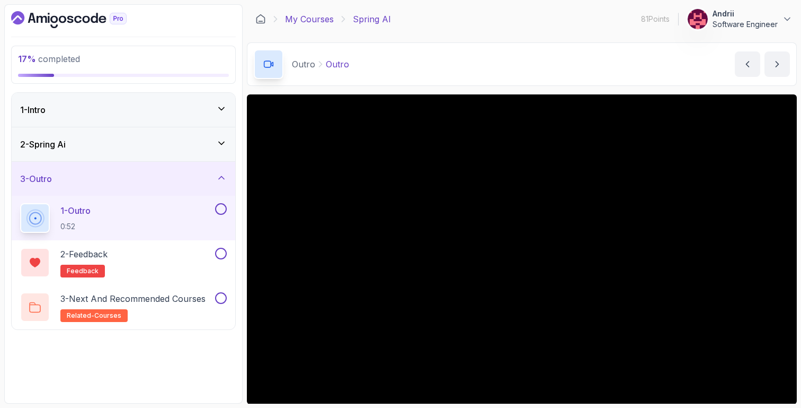
click at [317, 22] on link "My Courses" at bounding box center [309, 19] width 49 height 13
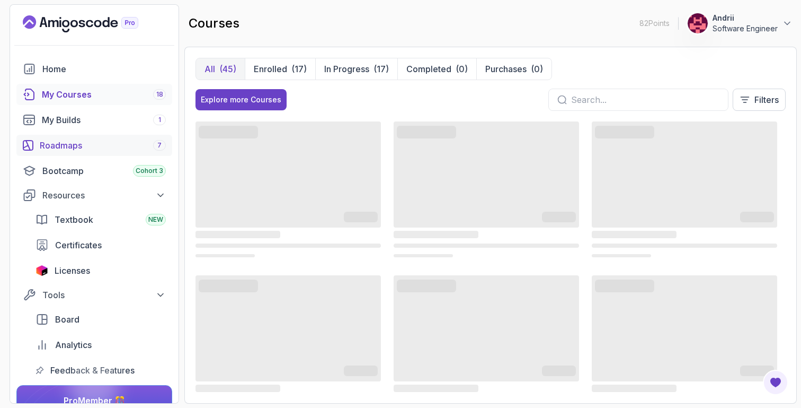
click at [144, 149] on div "Roadmaps 7" at bounding box center [103, 145] width 126 height 13
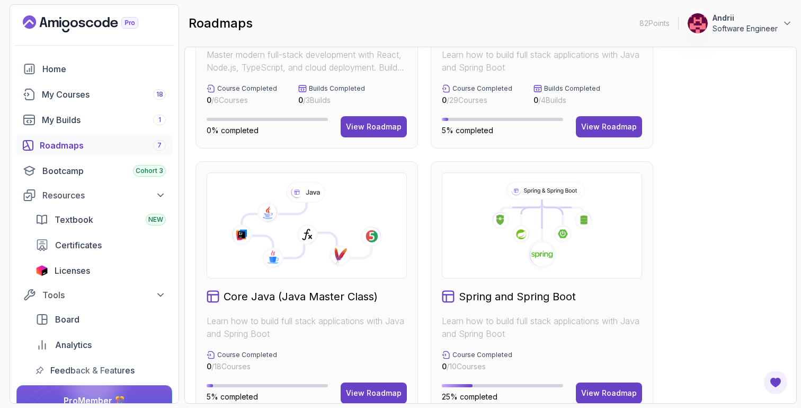
scroll to position [316, 0]
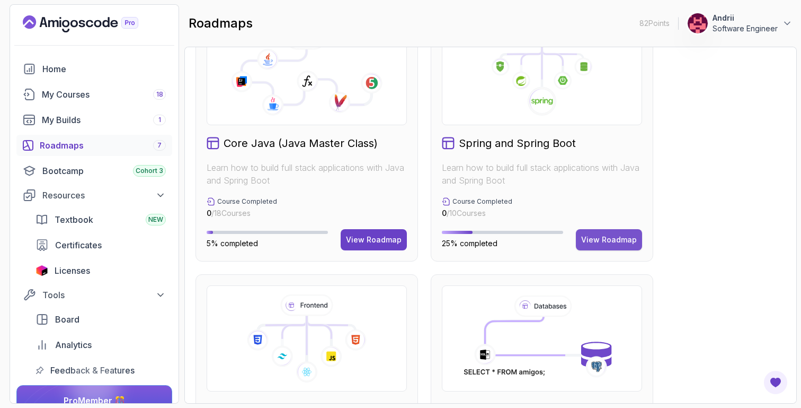
click at [610, 240] on div "View Roadmap" at bounding box center [609, 239] width 56 height 11
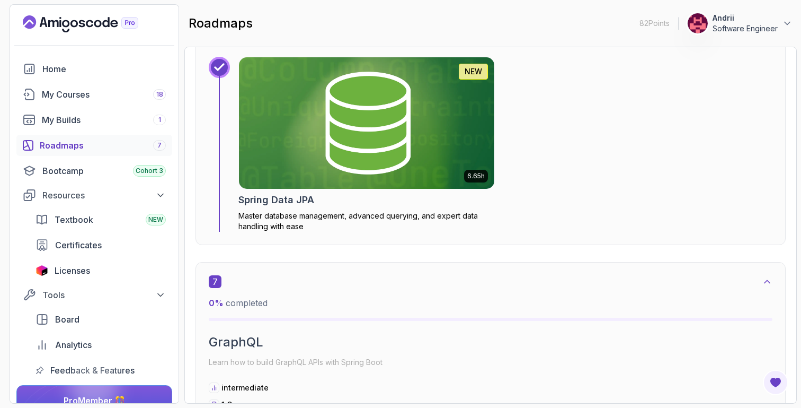
scroll to position [2648, 0]
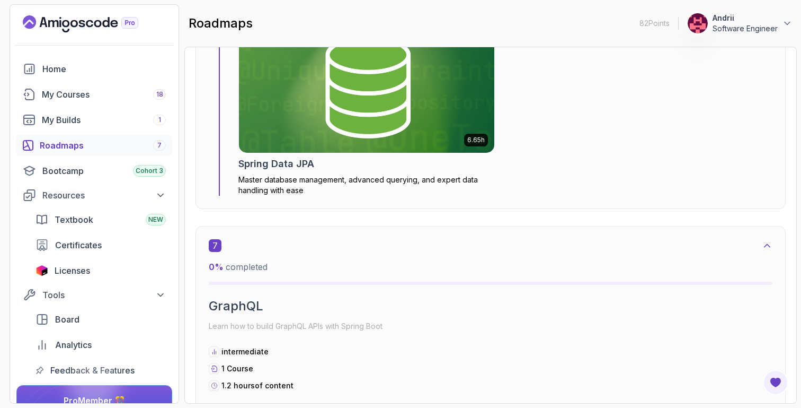
click at [326, 132] on img at bounding box center [367, 87] width 268 height 138
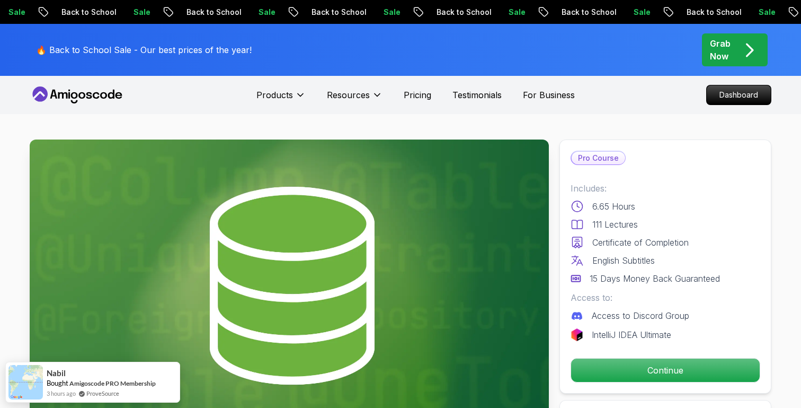
click at [677, 373] on p "Continue" at bounding box center [665, 369] width 189 height 23
